Goal: Task Accomplishment & Management: Manage account settings

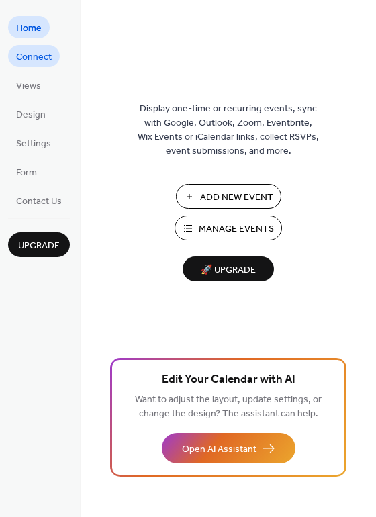
click at [42, 65] on span "Connect" at bounding box center [34, 57] width 36 height 14
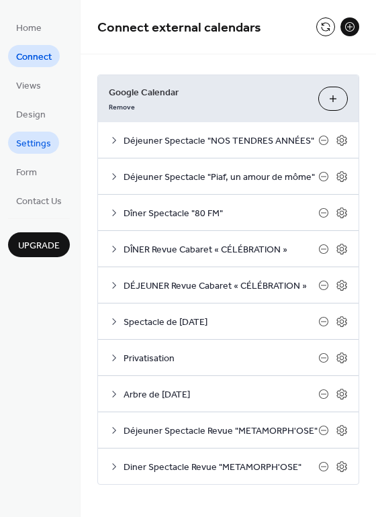
click at [30, 151] on span "Settings" at bounding box center [33, 144] width 35 height 14
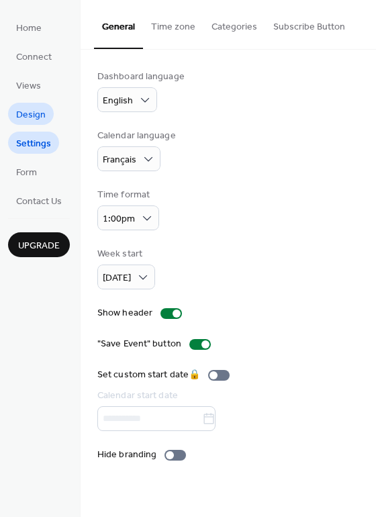
click at [34, 122] on span "Design" at bounding box center [31, 115] width 30 height 14
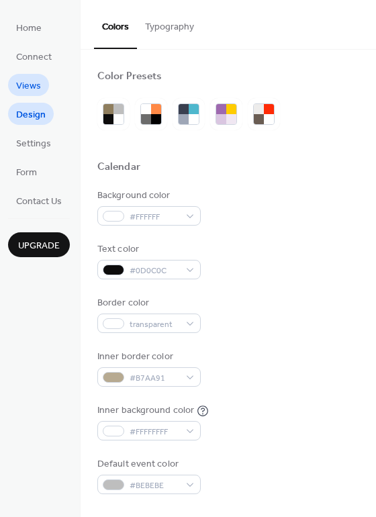
click at [30, 91] on span "Views" at bounding box center [28, 86] width 25 height 14
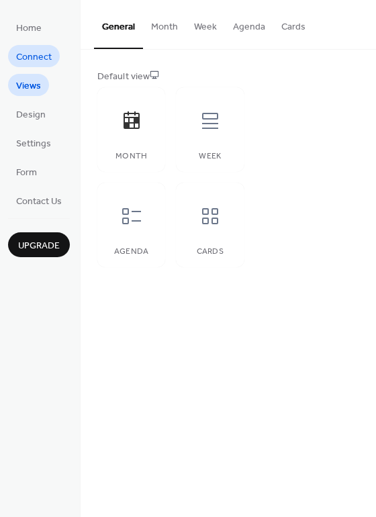
click at [26, 60] on span "Connect" at bounding box center [34, 57] width 36 height 14
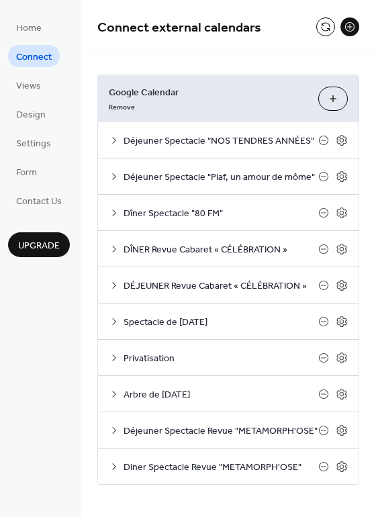
scroll to position [8, 0]
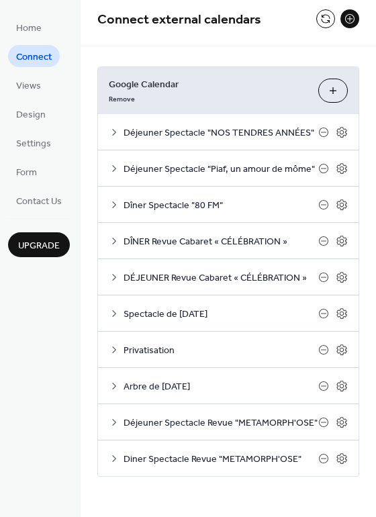
click at [322, 89] on button "Choose Calendars" at bounding box center [334, 91] width 30 height 24
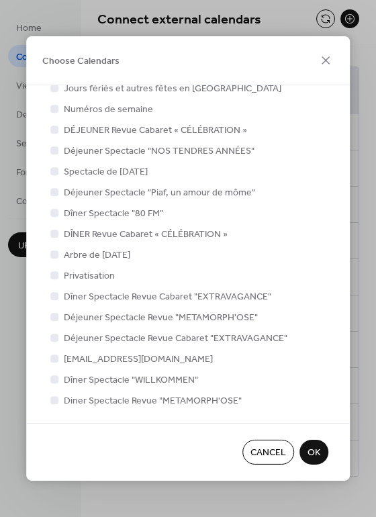
scroll to position [21, 0]
click at [55, 378] on div at bounding box center [54, 379] width 8 height 8
click at [317, 448] on span "OK" at bounding box center [314, 454] width 13 height 14
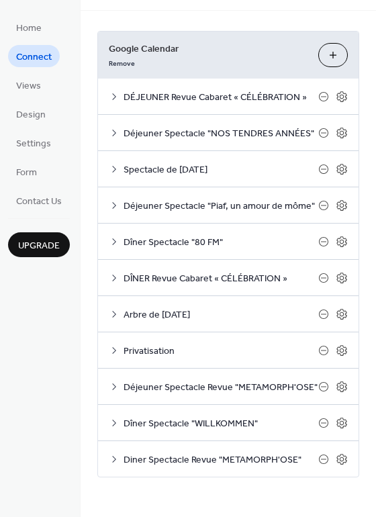
scroll to position [44, 0]
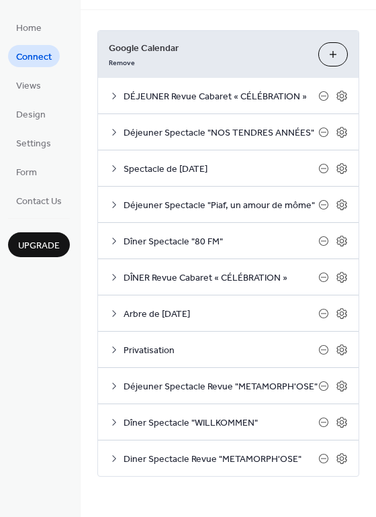
click at [118, 425] on icon at bounding box center [114, 422] width 11 height 11
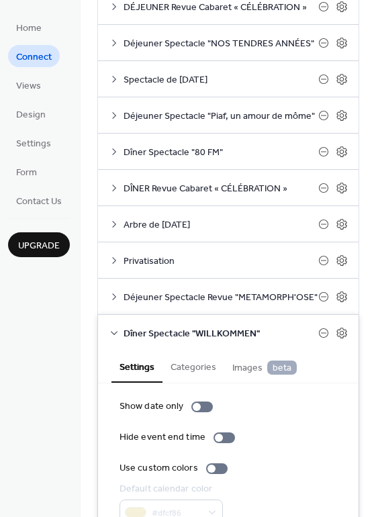
scroll to position [157, 0]
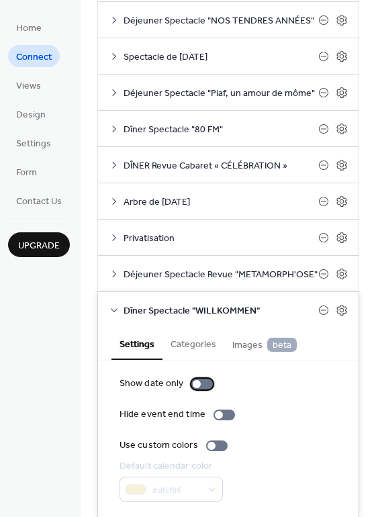
click at [198, 386] on div at bounding box center [203, 384] width 22 height 11
click at [340, 310] on icon at bounding box center [342, 310] width 5 height 5
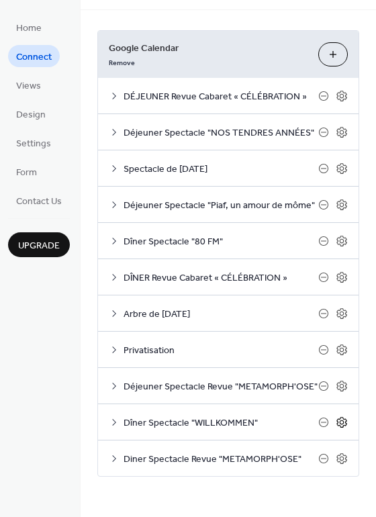
scroll to position [44, 0]
click at [339, 421] on icon at bounding box center [342, 423] width 12 height 12
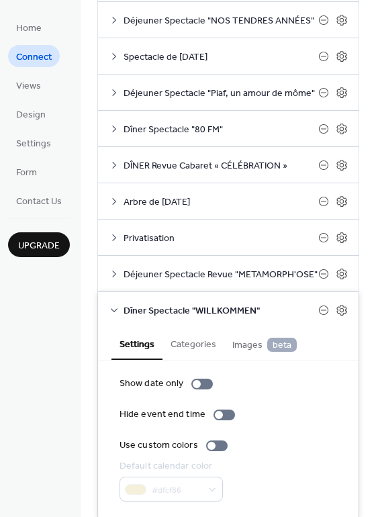
click at [110, 310] on icon at bounding box center [114, 310] width 11 height 11
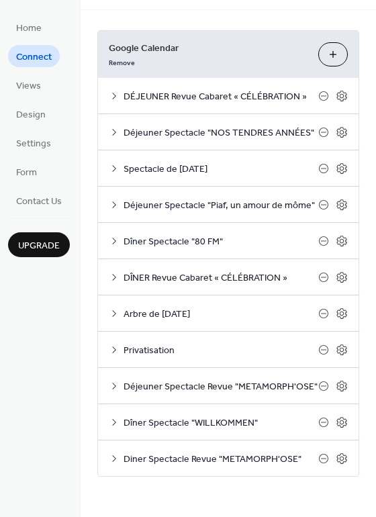
scroll to position [44, 0]
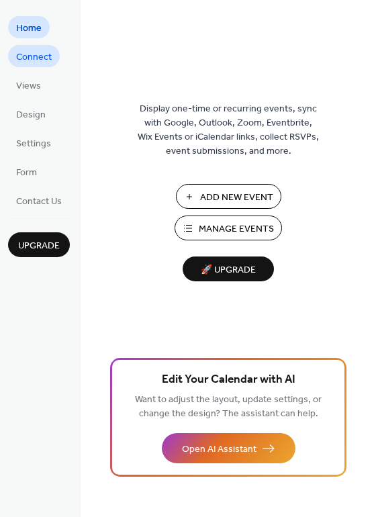
click at [32, 64] on span "Connect" at bounding box center [34, 57] width 36 height 14
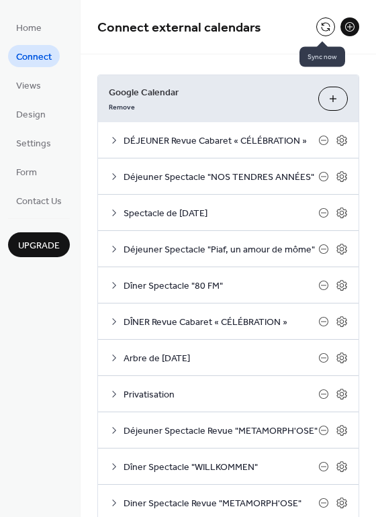
click at [321, 31] on button at bounding box center [325, 26] width 19 height 19
click at [40, 120] on span "Design" at bounding box center [31, 115] width 30 height 14
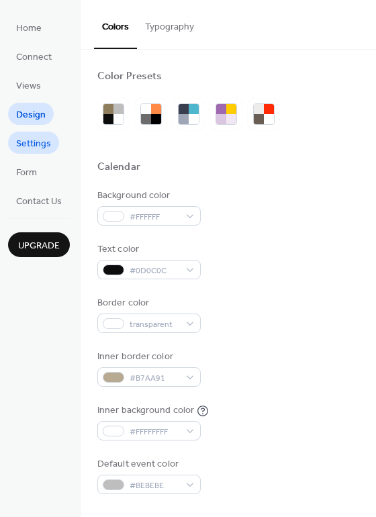
click at [36, 142] on span "Settings" at bounding box center [33, 144] width 35 height 14
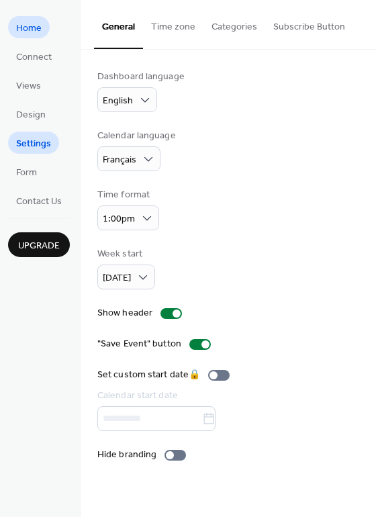
click at [28, 33] on span "Home" at bounding box center [29, 29] width 26 height 14
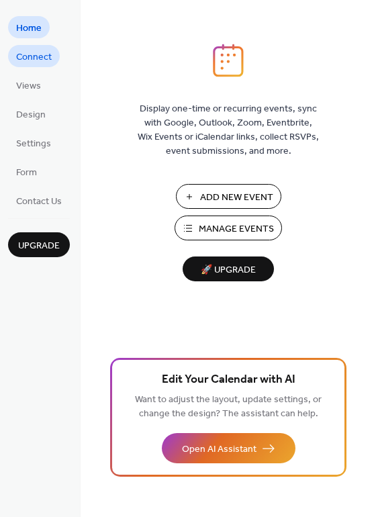
click at [31, 60] on span "Connect" at bounding box center [34, 57] width 36 height 14
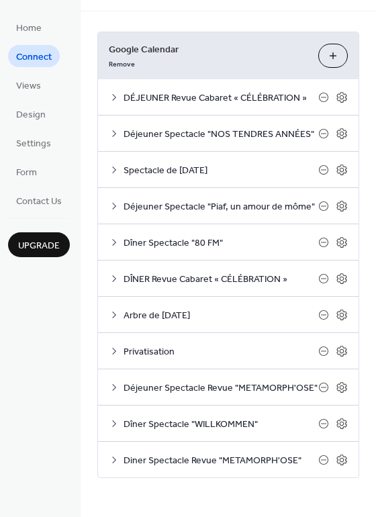
scroll to position [44, 0]
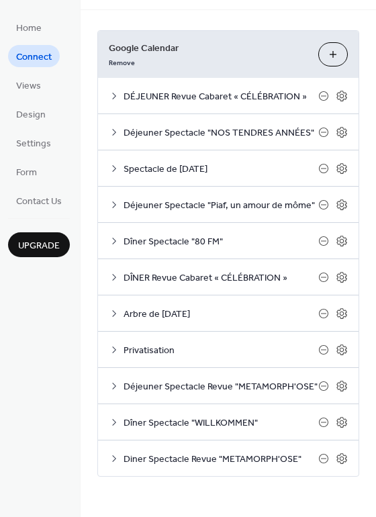
click at [119, 388] on icon at bounding box center [114, 386] width 11 height 11
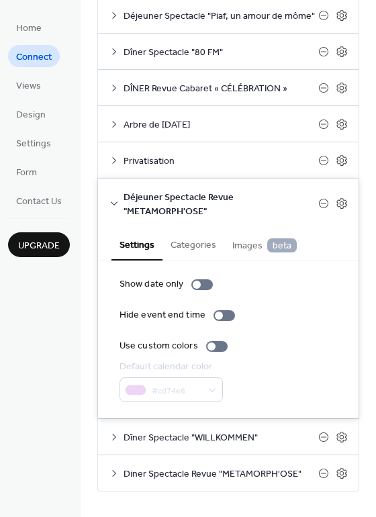
scroll to position [247, 0]
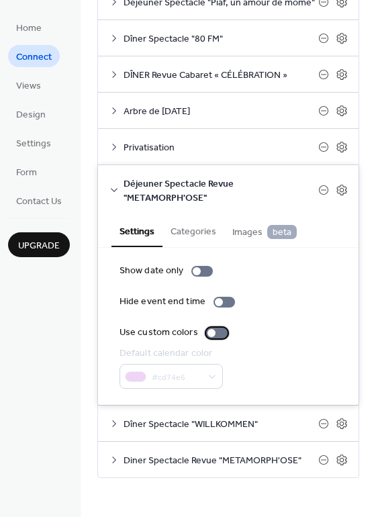
click at [208, 333] on div at bounding box center [212, 333] width 8 height 8
click at [118, 425] on icon at bounding box center [114, 424] width 11 height 11
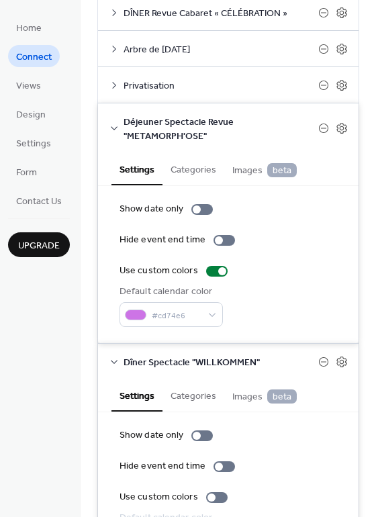
scroll to position [352, 0]
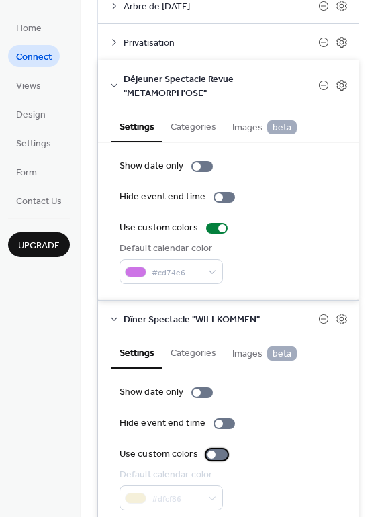
click at [208, 455] on div at bounding box center [212, 455] width 8 height 8
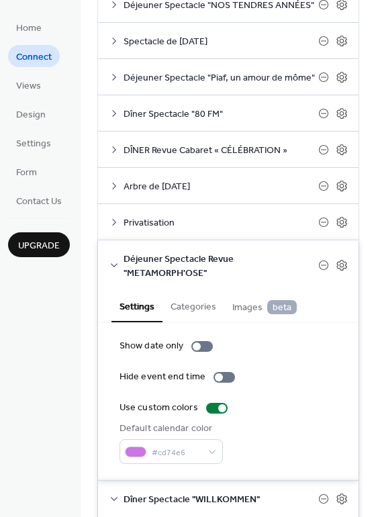
scroll to position [439, 0]
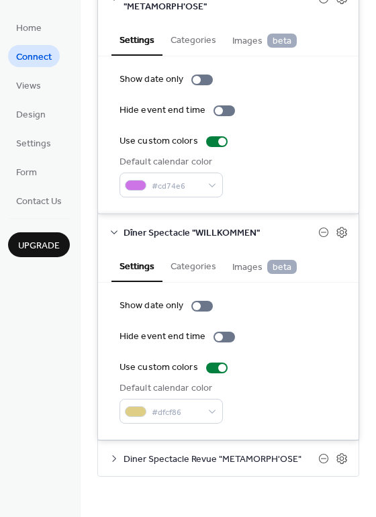
click at [116, 460] on icon at bounding box center [114, 459] width 11 height 11
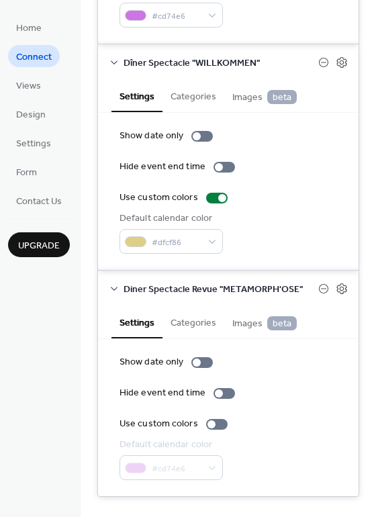
scroll to position [629, 0]
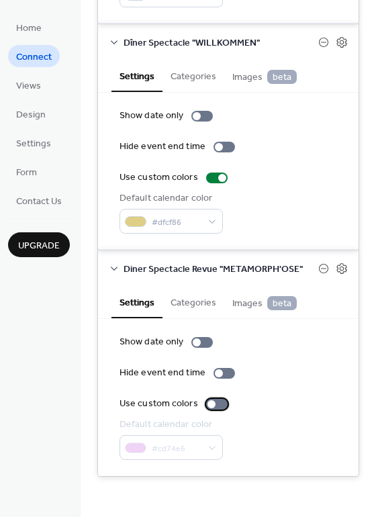
click at [210, 405] on div at bounding box center [212, 404] width 8 height 8
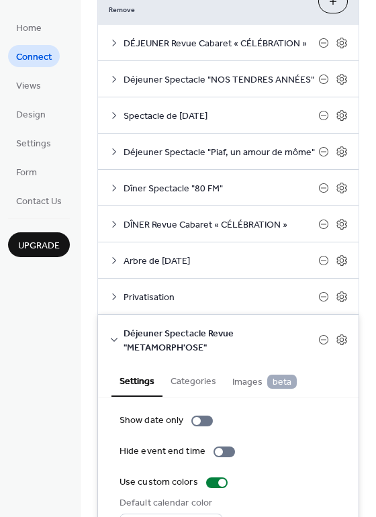
scroll to position [87, 0]
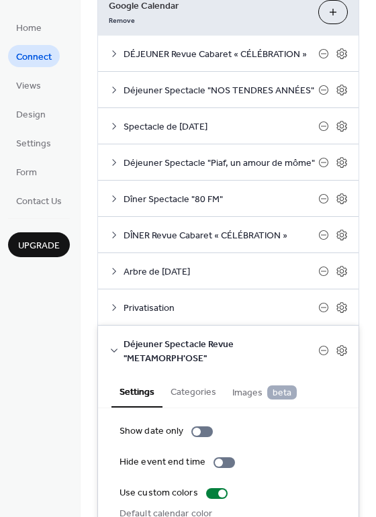
click at [117, 200] on icon at bounding box center [114, 199] width 11 height 11
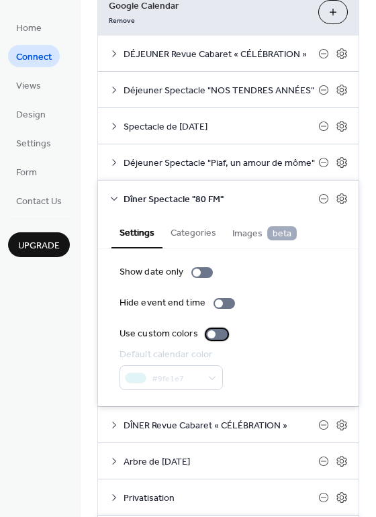
click at [214, 340] on label "Use custom colors" at bounding box center [177, 334] width 114 height 14
click at [112, 127] on icon at bounding box center [114, 126] width 11 height 11
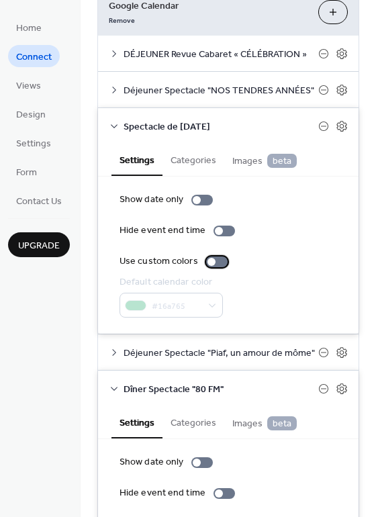
click at [221, 261] on div at bounding box center [217, 262] width 22 height 11
click at [117, 91] on icon at bounding box center [114, 90] width 11 height 11
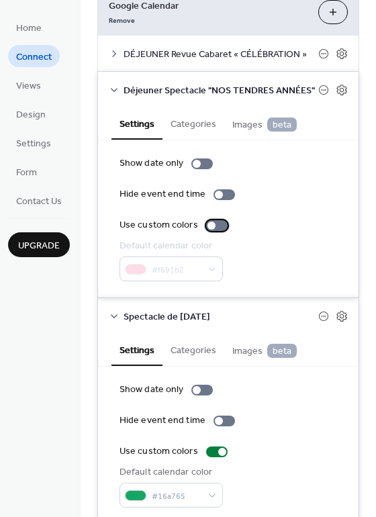
click at [216, 226] on div at bounding box center [217, 225] width 22 height 11
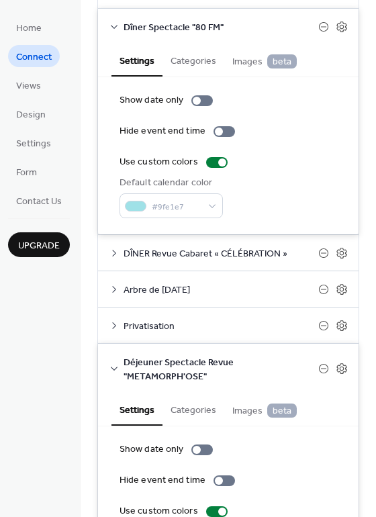
scroll to position [642, 0]
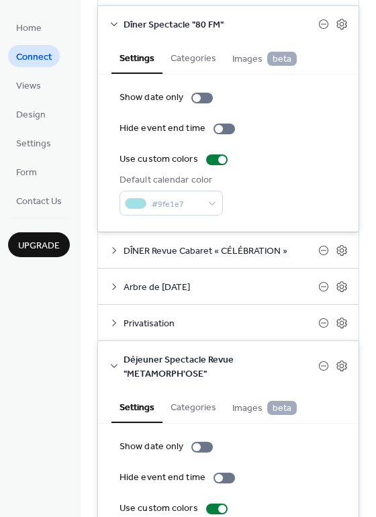
click at [115, 321] on icon at bounding box center [114, 323] width 11 height 11
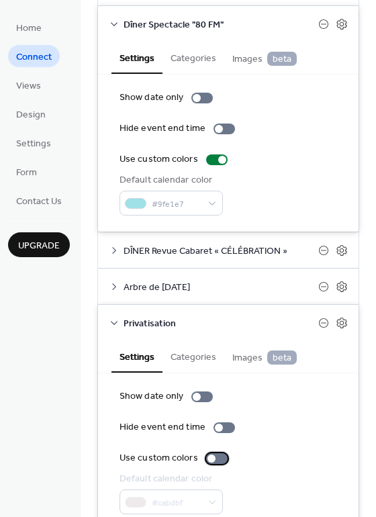
click at [210, 456] on div at bounding box center [212, 459] width 8 height 8
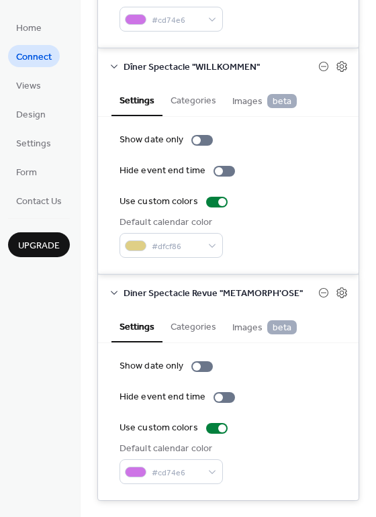
scroll to position [1390, 0]
